Goal: Find specific fact

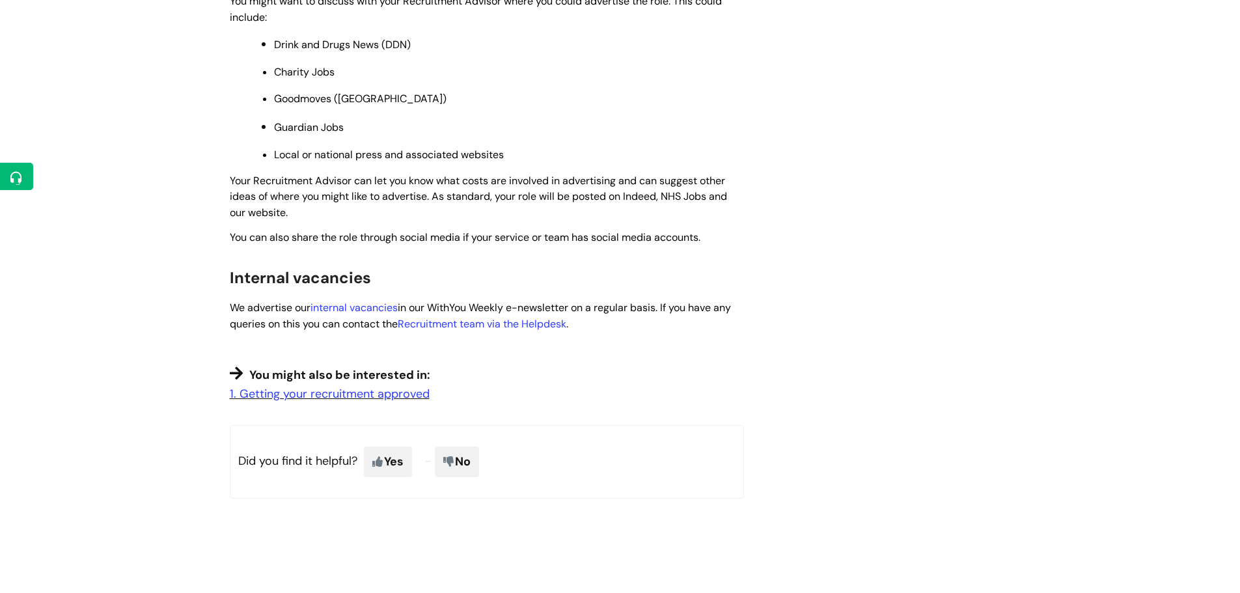
scroll to position [726, 0]
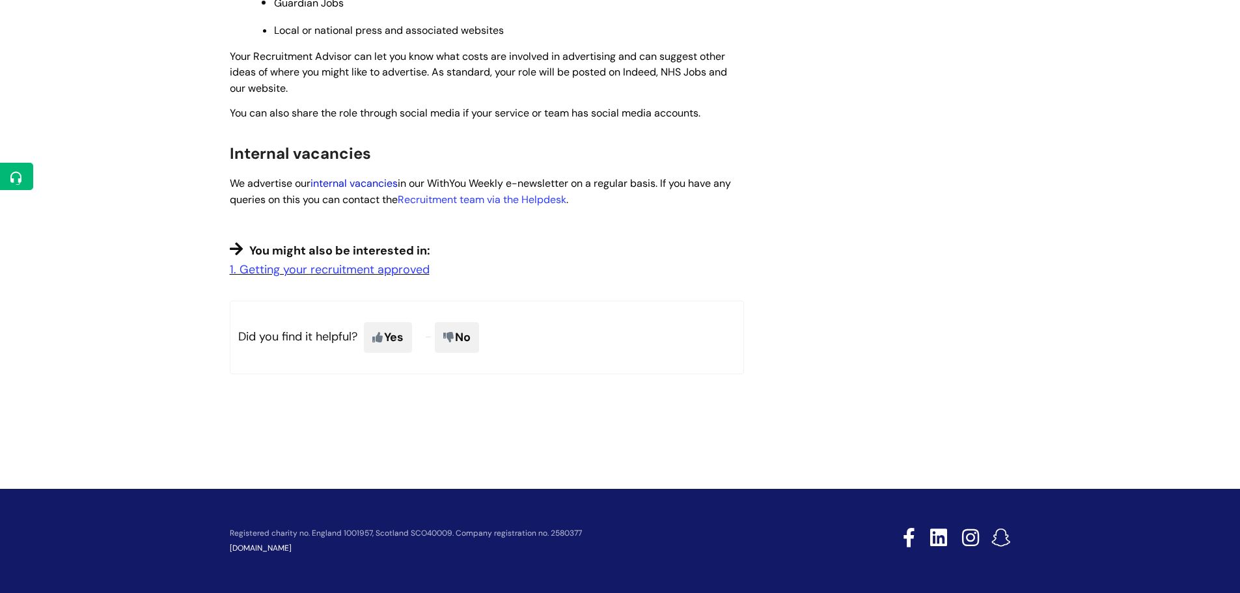
click at [335, 177] on link "internal vacancies" at bounding box center [354, 183] width 87 height 14
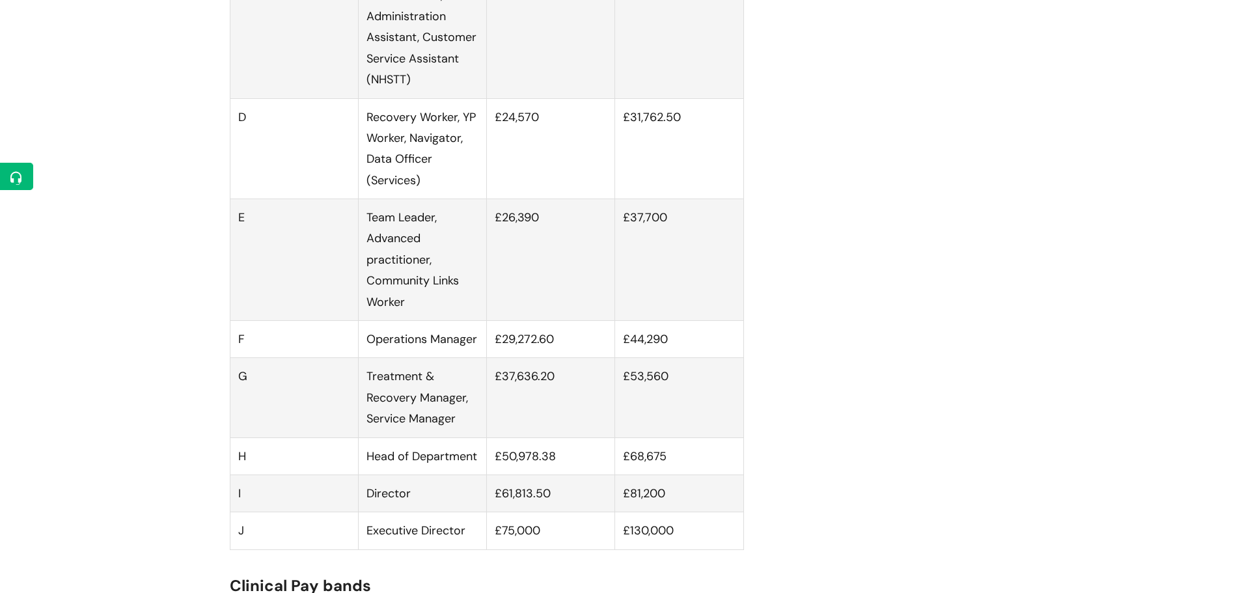
scroll to position [1107, 0]
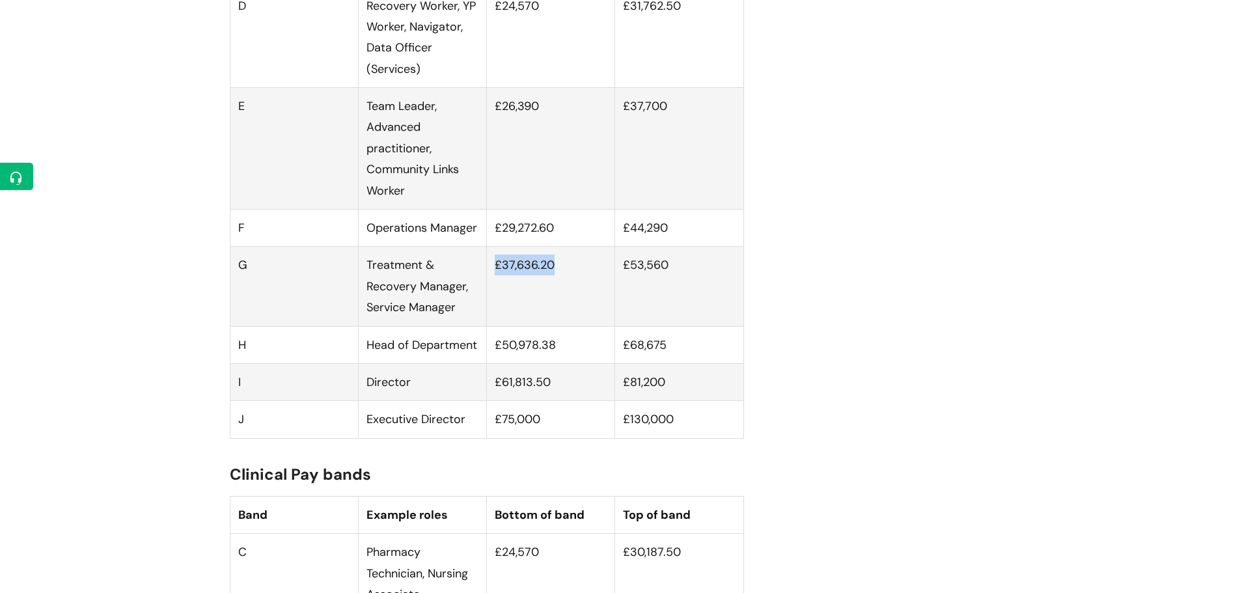
drag, startPoint x: 494, startPoint y: 280, endPoint x: 561, endPoint y: 281, distance: 67.1
click at [561, 281] on td "£37,636.20" at bounding box center [551, 286] width 128 height 79
copy td "£37,636.20"
click at [668, 282] on td "£53,560" at bounding box center [679, 286] width 128 height 79
drag, startPoint x: 621, startPoint y: 283, endPoint x: 677, endPoint y: 281, distance: 55.4
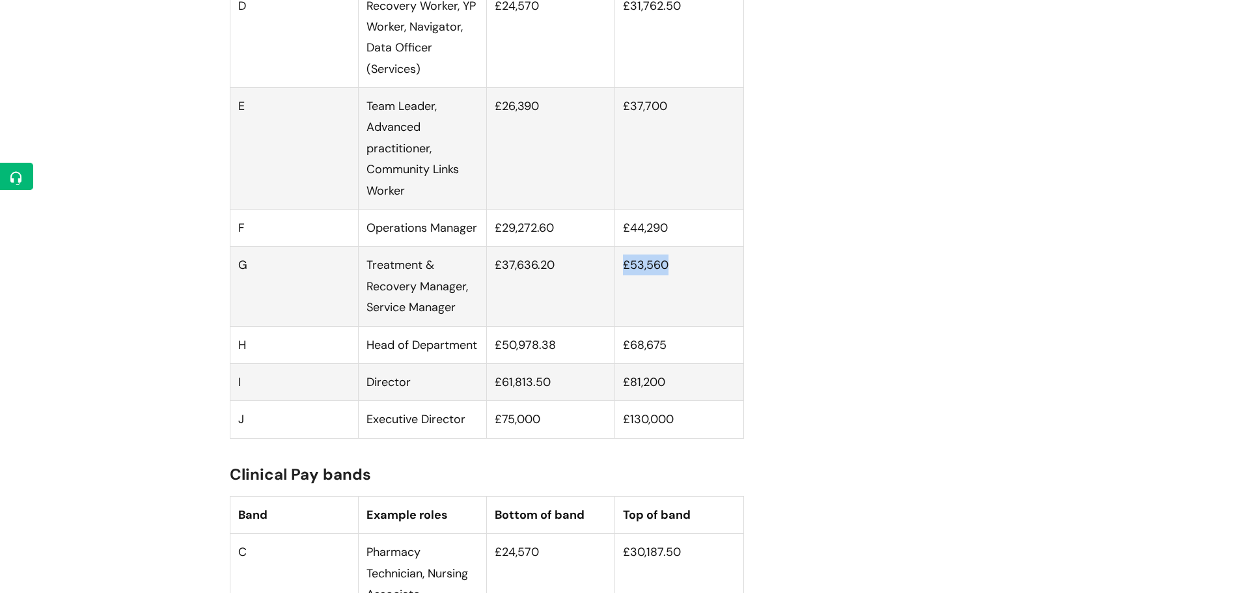
click at [677, 281] on td "£53,560" at bounding box center [679, 286] width 128 height 79
copy td "£53,560"
